Goal: Transaction & Acquisition: Register for event/course

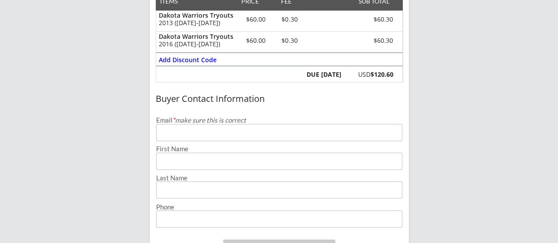
scroll to position [176, 0]
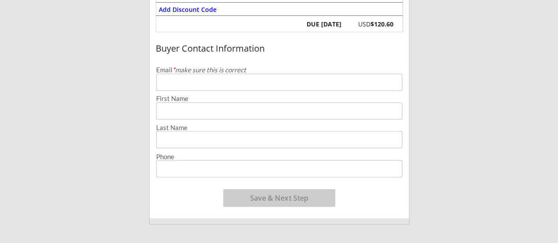
click at [192, 83] on input "email" at bounding box center [279, 82] width 246 height 17
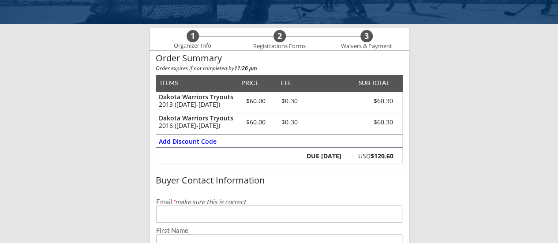
scroll to position [44, 0]
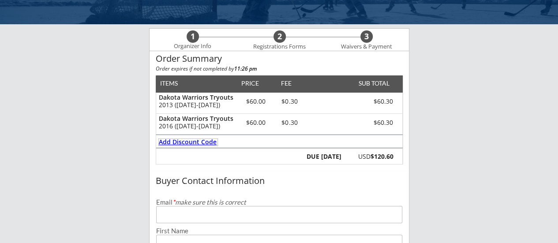
click at [186, 141] on div "Add Discount Code" at bounding box center [188, 142] width 59 height 6
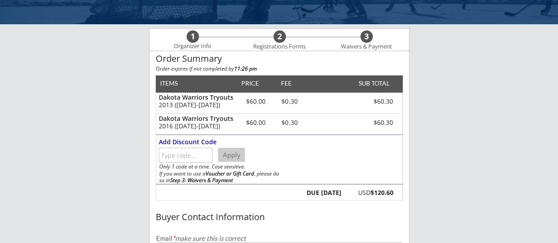
click at [181, 155] on input "input" at bounding box center [186, 155] width 54 height 15
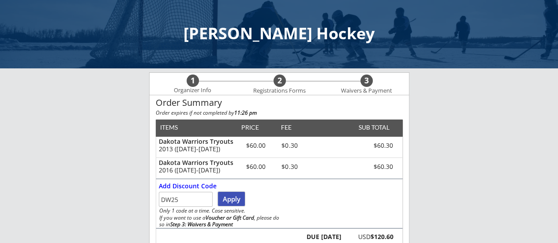
click at [231, 199] on button "Apply" at bounding box center [231, 199] width 27 height 14
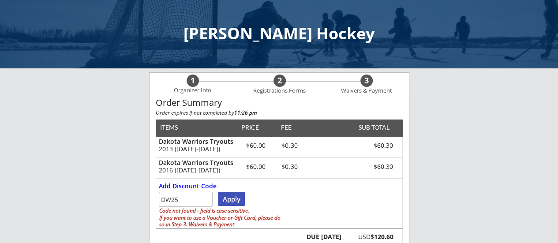
drag, startPoint x: 178, startPoint y: 198, endPoint x: 157, endPoint y: 200, distance: 21.3
click at [157, 200] on div "Add Discount Code Apply Code not found - field is case sensitive. If you want t…" at bounding box center [279, 203] width 247 height 49
type input "25DW"
click at [231, 199] on button "Apply" at bounding box center [231, 199] width 27 height 14
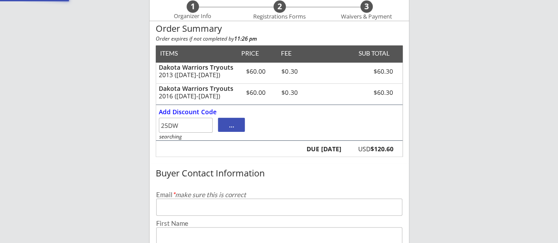
scroll to position [88, 0]
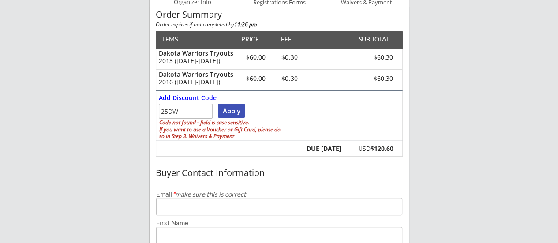
drag, startPoint x: 177, startPoint y: 113, endPoint x: 132, endPoint y: 114, distance: 45.0
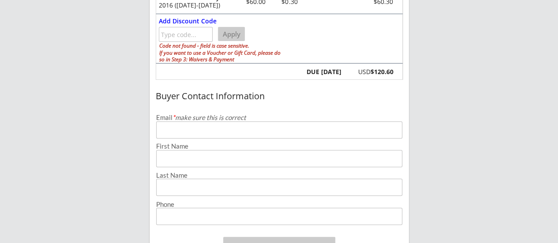
scroll to position [176, 0]
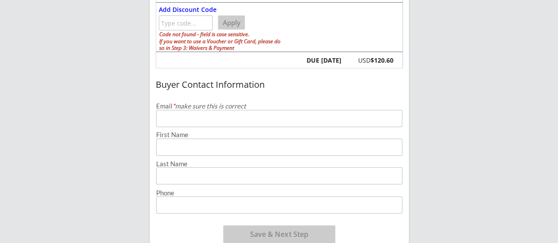
click at [172, 120] on input "email" at bounding box center [279, 118] width 246 height 17
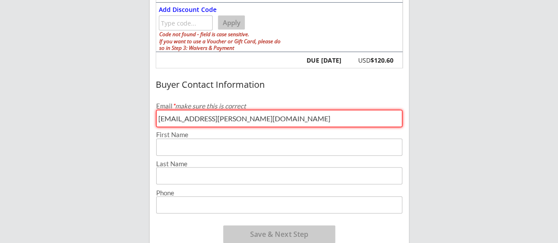
type input "[EMAIL_ADDRESS][PERSON_NAME][DOMAIN_NAME]"
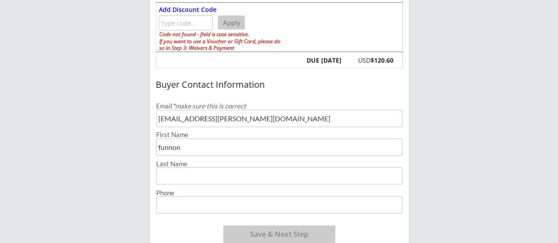
type input "funnon"
type input "[PERSON_NAME]"
click at [200, 205] on input "input" at bounding box center [279, 204] width 246 height 17
type input "[PHONE_NUMBER]"
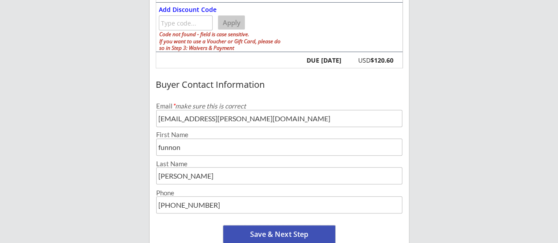
click at [270, 235] on button "Save & Next Step" at bounding box center [279, 234] width 112 height 18
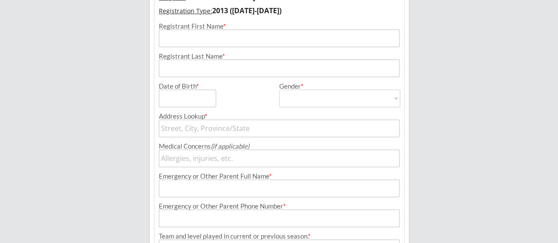
scroll to position [64, 0]
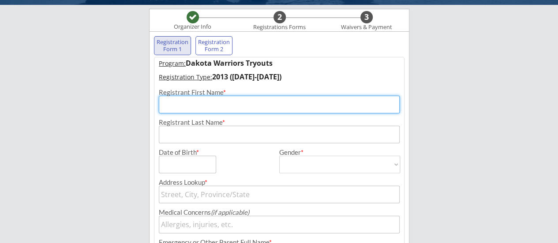
click at [186, 105] on input "input" at bounding box center [279, 105] width 241 height 18
type input "[PERSON_NAME]"
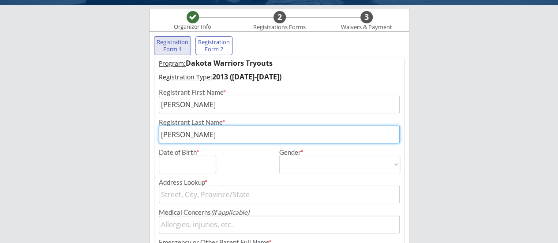
type input "[PERSON_NAME]"
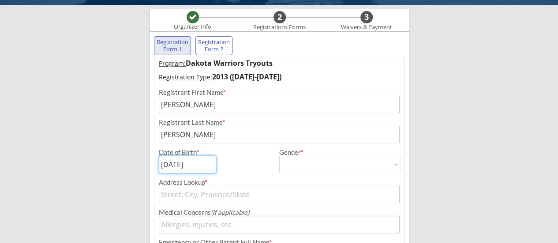
type input "[DATE]"
click at [288, 163] on select "[DEMOGRAPHIC_DATA] [DEMOGRAPHIC_DATA]" at bounding box center [339, 165] width 121 height 18
select select ""[DEMOGRAPHIC_DATA]""
click at [279, 156] on select "[DEMOGRAPHIC_DATA] [DEMOGRAPHIC_DATA]" at bounding box center [339, 165] width 121 height 18
type input "[DEMOGRAPHIC_DATA]"
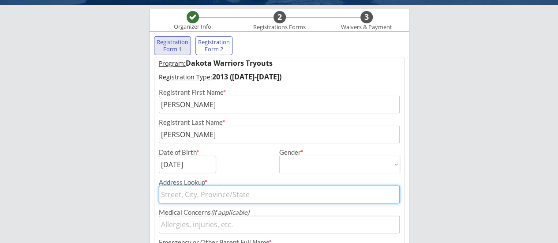
click at [212, 197] on input "text" at bounding box center [279, 195] width 241 height 18
type input "48"
type input "[STREET_ADDRESS]"
type input "480"
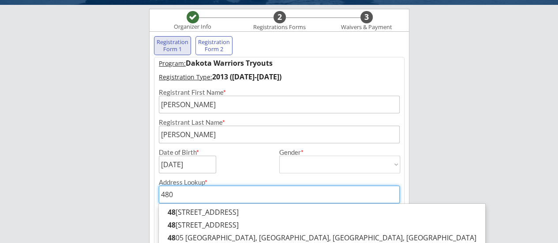
type input "[STREET_ADDRESS]"
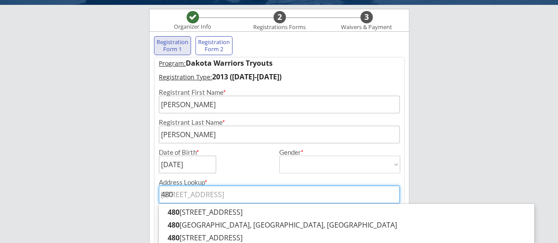
type input "4806"
type input "[STREET_ADDRESS][PERSON_NAME]"
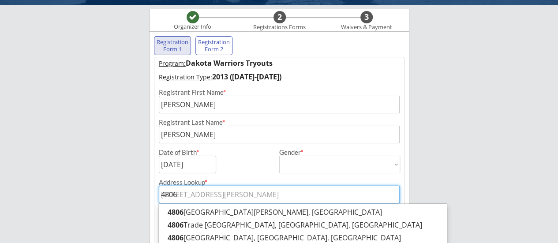
type input "4806"
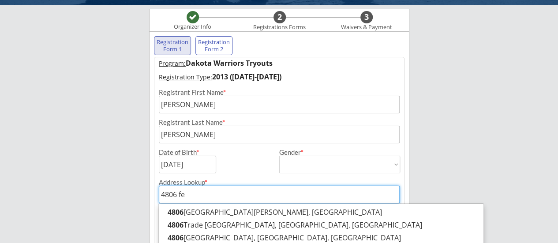
type input "4806 fel"
type input "[STREET_ADDRESS][PERSON_NAME]"
type input "4806 [PERSON_NAME]"
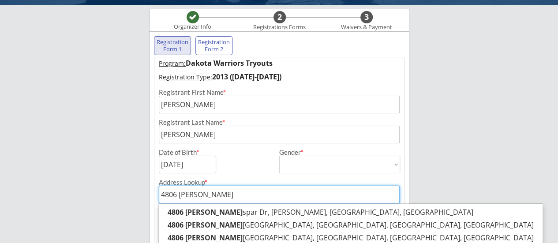
type input "[STREET_ADDRESS][PERSON_NAME]"
type input "4806 feldspar"
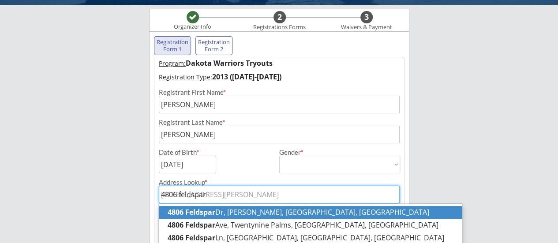
click at [215, 213] on p "[STREET_ADDRESS][PERSON_NAME]" at bounding box center [311, 212] width 304 height 13
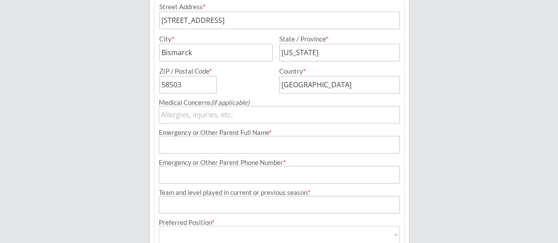
scroll to position [284, 0]
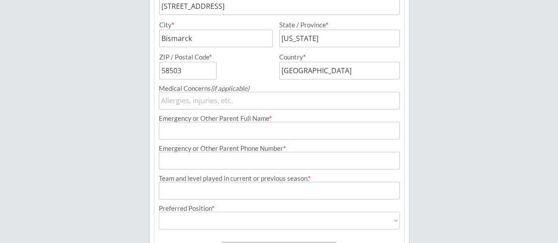
type input "[STREET_ADDRESS][PERSON_NAME]"
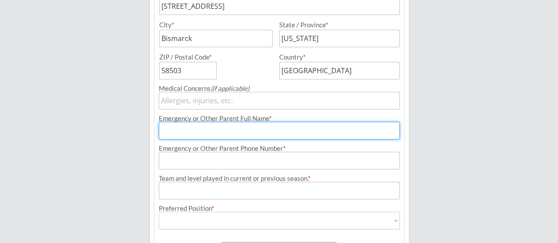
click at [202, 130] on input "input" at bounding box center [279, 131] width 241 height 18
type input "[PERSON_NAME]"
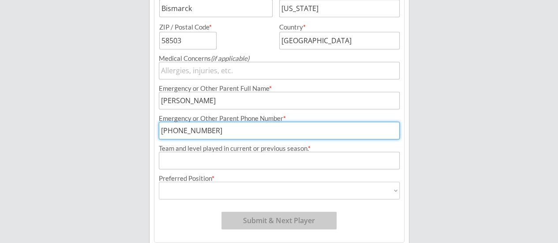
scroll to position [328, 0]
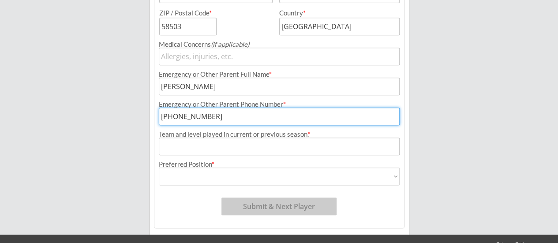
type input "[PHONE_NUMBER]"
click at [181, 147] on input "input" at bounding box center [279, 147] width 241 height 18
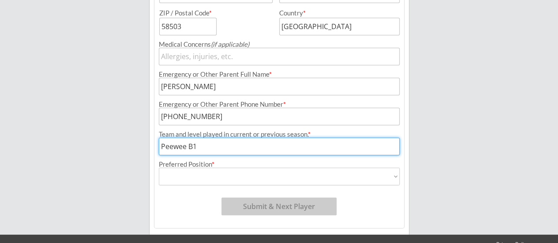
type input "Peewee B1"
click at [191, 178] on select "Forward Defense Goalie" at bounding box center [279, 177] width 241 height 18
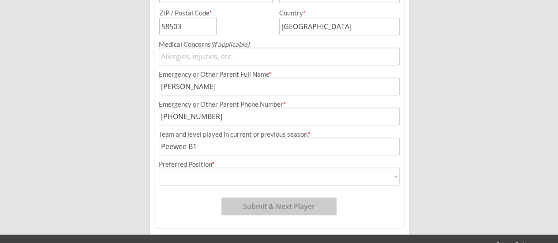
select select ""Forward ""
click at [159, 168] on select "Forward Defense Goalie" at bounding box center [279, 177] width 241 height 18
type input "Forward"
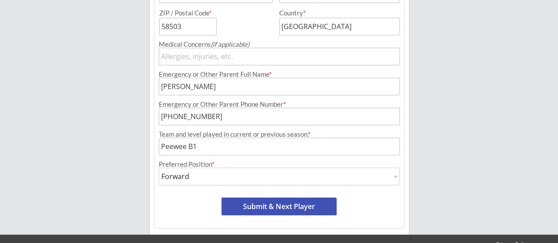
scroll to position [349, 0]
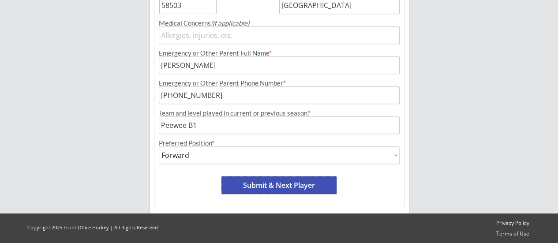
click at [266, 185] on button "Submit & Next Player" at bounding box center [278, 185] width 115 height 18
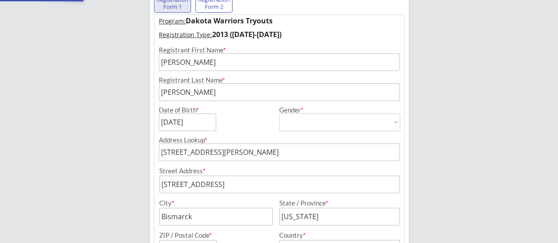
scroll to position [72, 0]
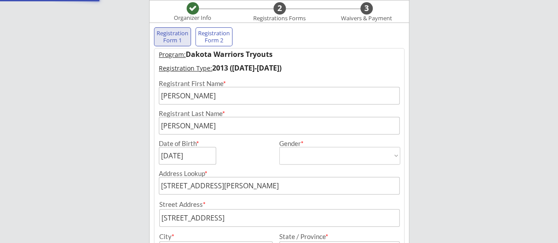
select select ""PLACEHOLDER_1427118222253""
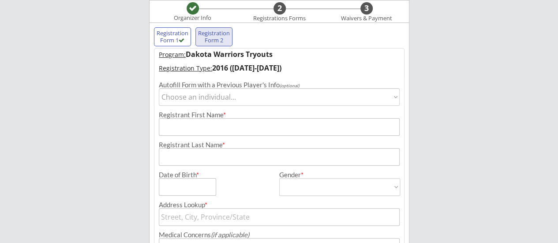
click at [180, 98] on select "Choose an individual... [PERSON_NAME]" at bounding box center [279, 97] width 241 height 18
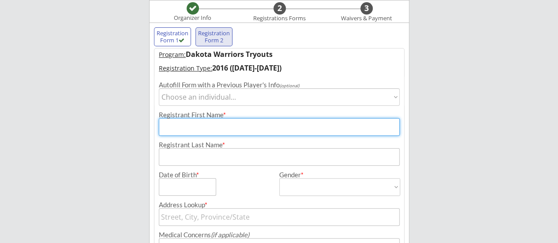
click at [180, 127] on input "input" at bounding box center [279, 127] width 241 height 18
type input "[PERSON_NAME]"
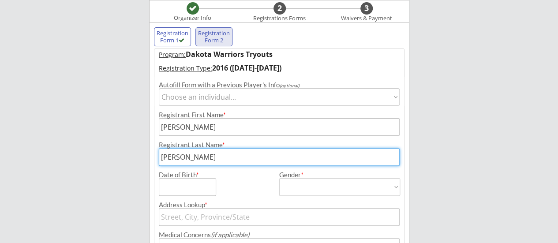
type input "[PERSON_NAME]"
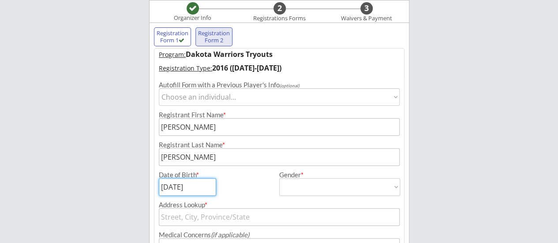
type input "[DATE]"
click at [287, 186] on select "[DEMOGRAPHIC_DATA] [DEMOGRAPHIC_DATA]" at bounding box center [339, 187] width 121 height 18
select select ""[DEMOGRAPHIC_DATA]""
click at [279, 178] on select "[DEMOGRAPHIC_DATA] [DEMOGRAPHIC_DATA]" at bounding box center [339, 187] width 121 height 18
type input "[DEMOGRAPHIC_DATA]"
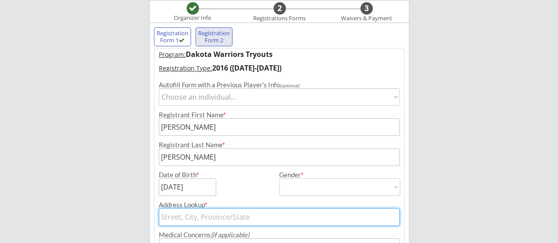
click at [195, 217] on input "text" at bounding box center [279, 217] width 241 height 18
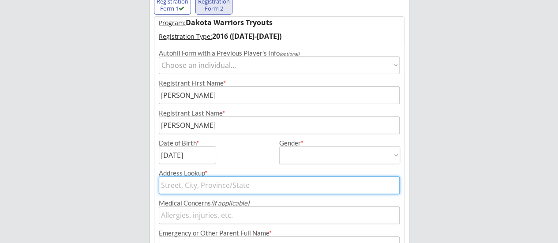
scroll to position [116, 0]
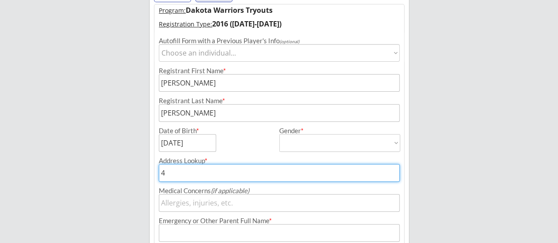
type input "48"
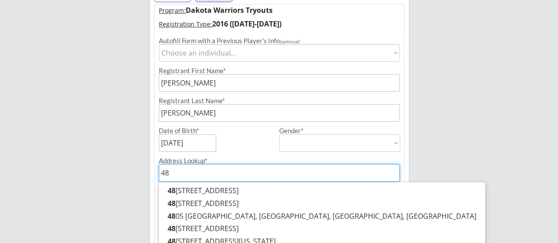
type input "[STREET_ADDRESS]"
type input "480"
type input "[STREET_ADDRESS]"
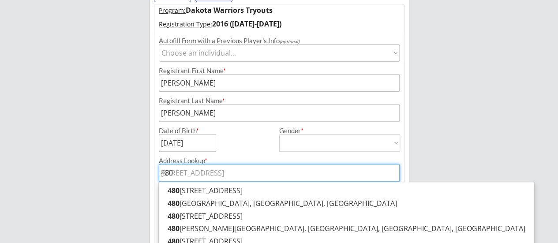
type input "4806"
type input "[STREET_ADDRESS][PERSON_NAME]"
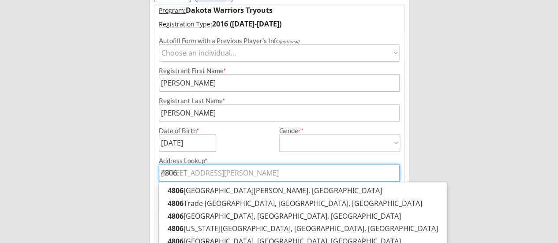
type input "4806"
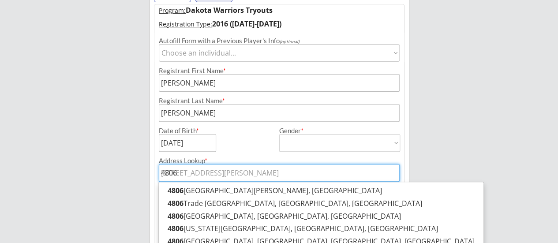
type input "4806 f"
type input "[STREET_ADDRESS][US_STATE]"
type input "4806 fe"
type input "[STREET_ADDRESS][PERSON_NAME]"
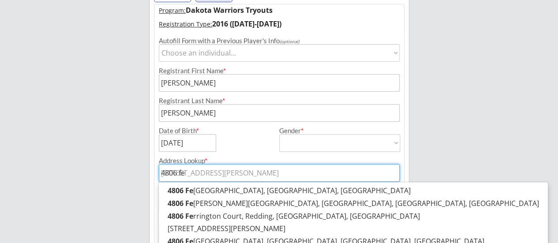
type input "4806 fel"
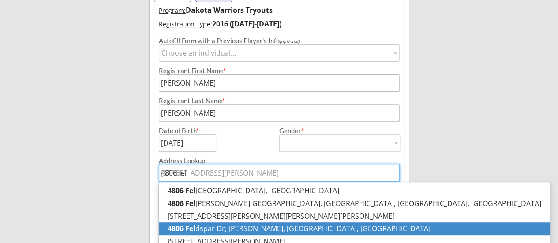
click at [221, 225] on p "[STREET_ADDRESS][PERSON_NAME]" at bounding box center [354, 228] width 391 height 13
type input "[STREET_ADDRESS][PERSON_NAME]"
type input "[STREET_ADDRESS]"
type input "Bismarck"
type input "[US_STATE]"
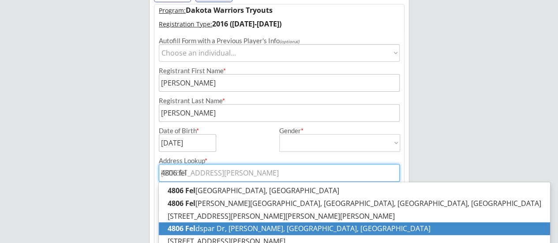
type input "58503"
type input "[GEOGRAPHIC_DATA]"
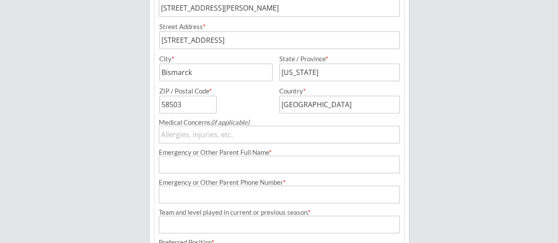
scroll to position [293, 0]
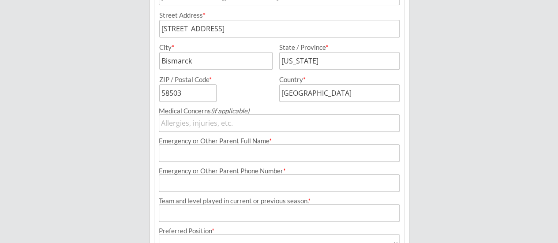
type input "[STREET_ADDRESS][PERSON_NAME]"
click at [198, 157] on input "input" at bounding box center [279, 153] width 241 height 18
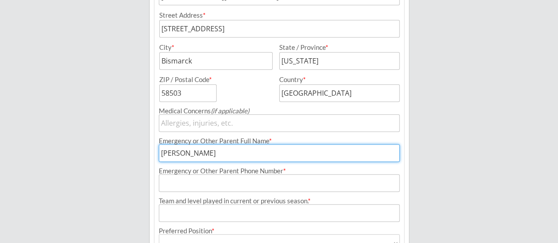
type input "[PERSON_NAME]"
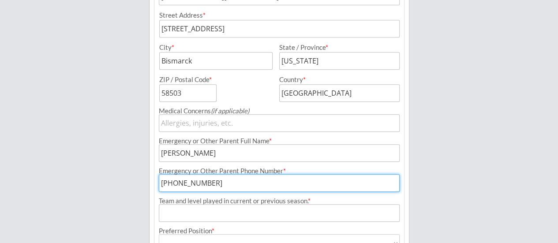
type input "[PHONE_NUMBER]"
click at [180, 212] on input "input" at bounding box center [279, 213] width 241 height 18
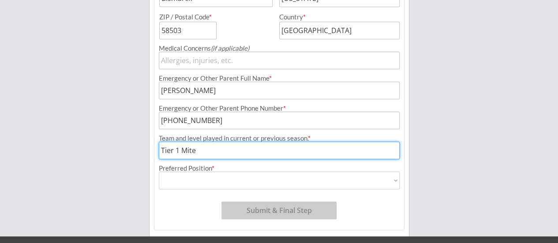
scroll to position [378, 0]
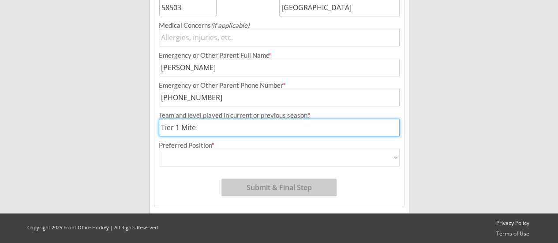
type input "Tier 1 Mite"
click at [182, 159] on select "Forward Defense Goalie" at bounding box center [279, 158] width 241 height 18
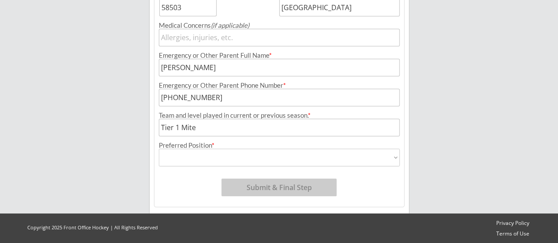
select select ""Forward ""
click at [159, 149] on select "Forward Defense Goalie" at bounding box center [279, 158] width 241 height 18
type input "Forward"
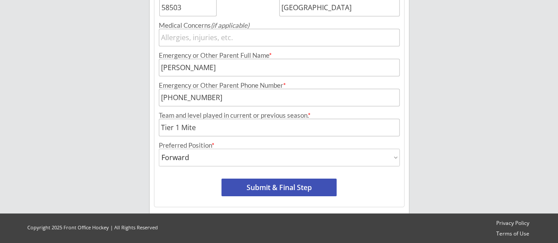
click at [293, 188] on button "Submit & Final Step" at bounding box center [278, 188] width 115 height 18
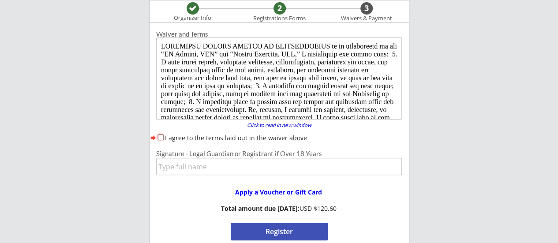
scroll to position [0, 0]
click at [160, 133] on div "I agree to the terms laid out in the waiver above" at bounding box center [279, 137] width 246 height 9
click at [160, 139] on input "I agree to the terms laid out in the waiver above" at bounding box center [161, 138] width 6 height 6
checkbox input "true"
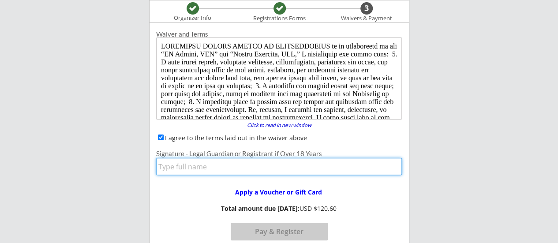
click at [180, 167] on input "input" at bounding box center [279, 166] width 246 height 17
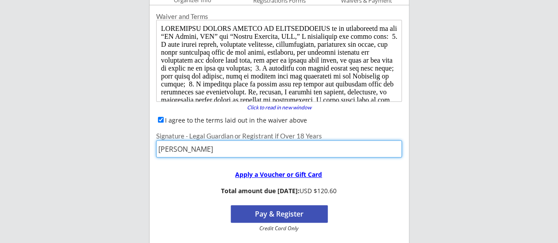
scroll to position [116, 0]
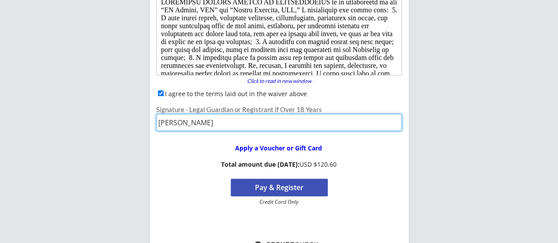
type input "[PERSON_NAME]"
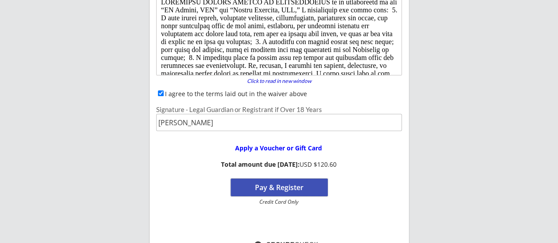
click at [273, 187] on button "Pay & Register" at bounding box center [279, 188] width 97 height 18
click at [280, 188] on button "Pay & Register" at bounding box center [279, 188] width 97 height 18
